Goal: Browse casually

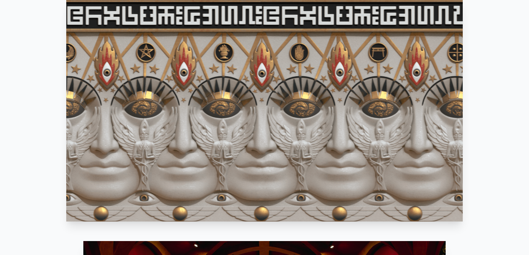
scroll to position [380, 0]
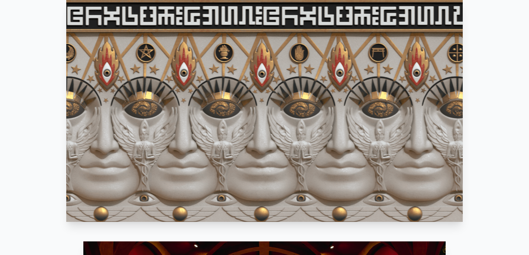
click at [365, 74] on video "Your browser does not support the video tag." at bounding box center [264, 110] width 397 height 223
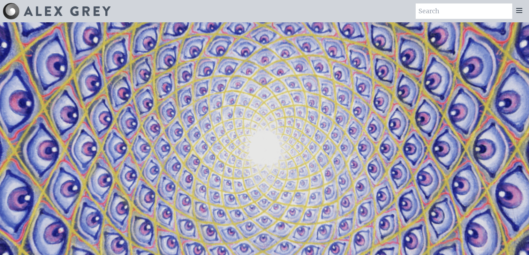
scroll to position [380, 0]
